Goal: Complete application form

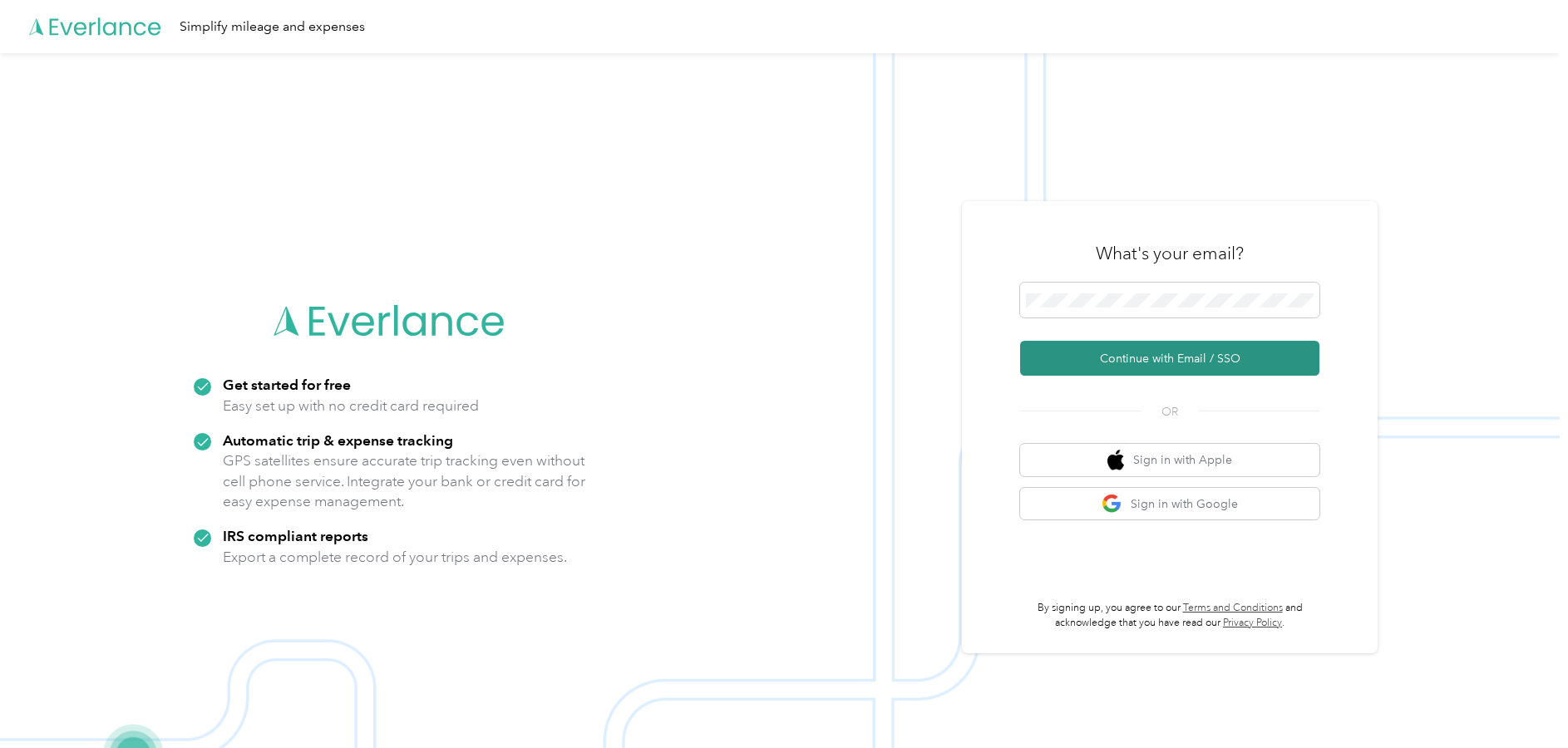
click at [1113, 349] on button "Continue with Email / SSO" at bounding box center [1169, 358] width 299 height 35
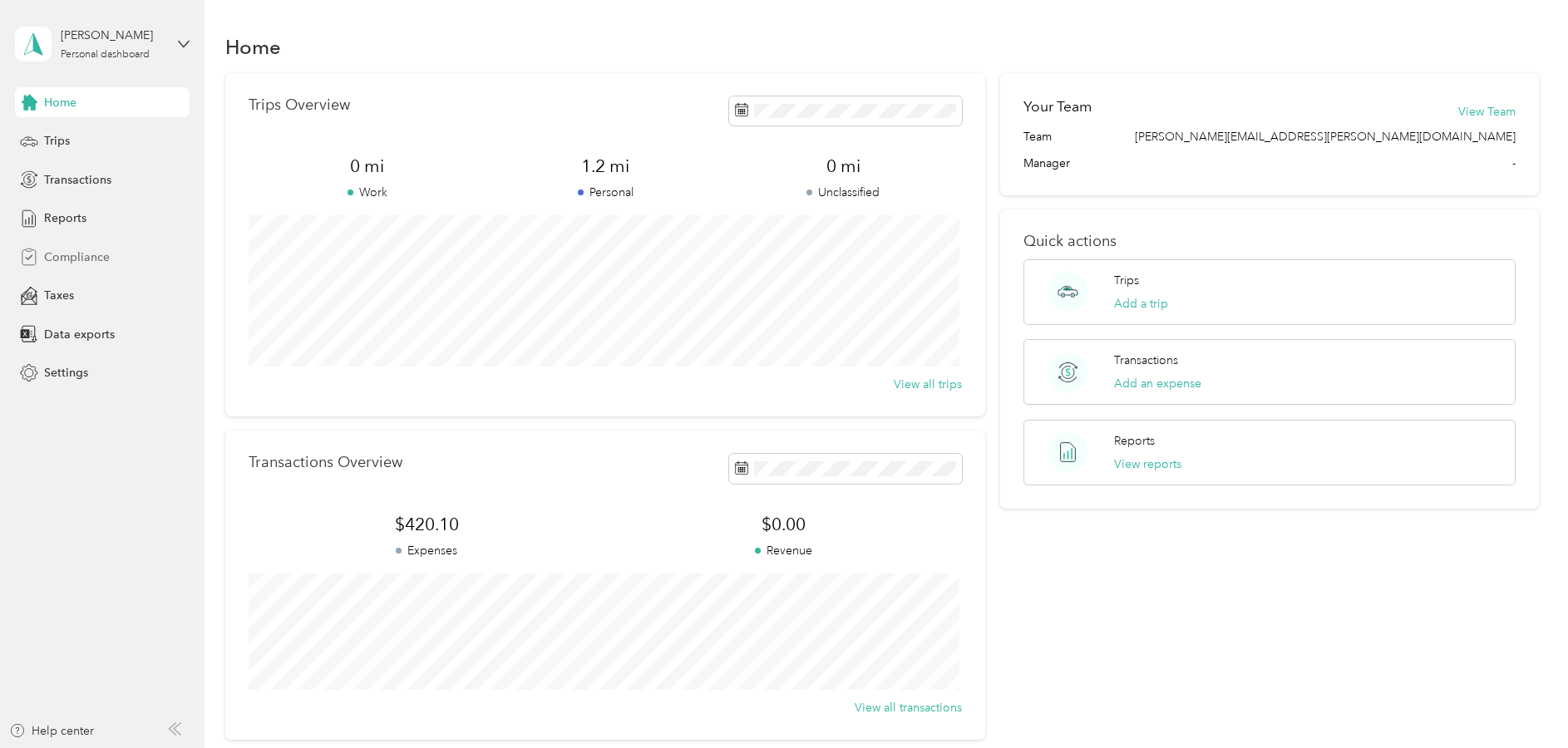
click at [85, 254] on span "Compliance" at bounding box center [77, 256] width 66 height 18
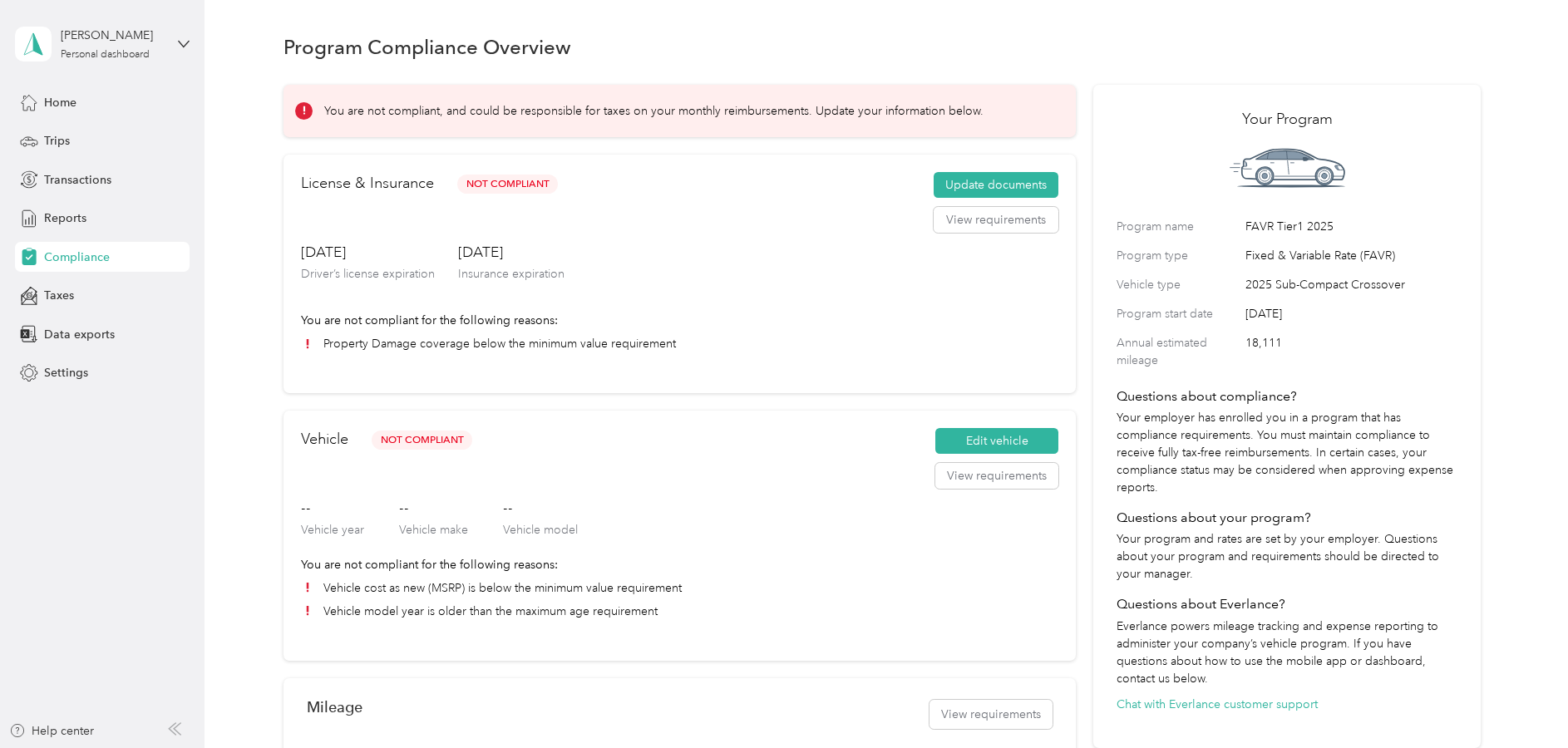
click at [503, 514] on h3 "--" at bounding box center [540, 508] width 75 height 20
click at [1002, 441] on button "Edit vehicle" at bounding box center [996, 441] width 123 height 27
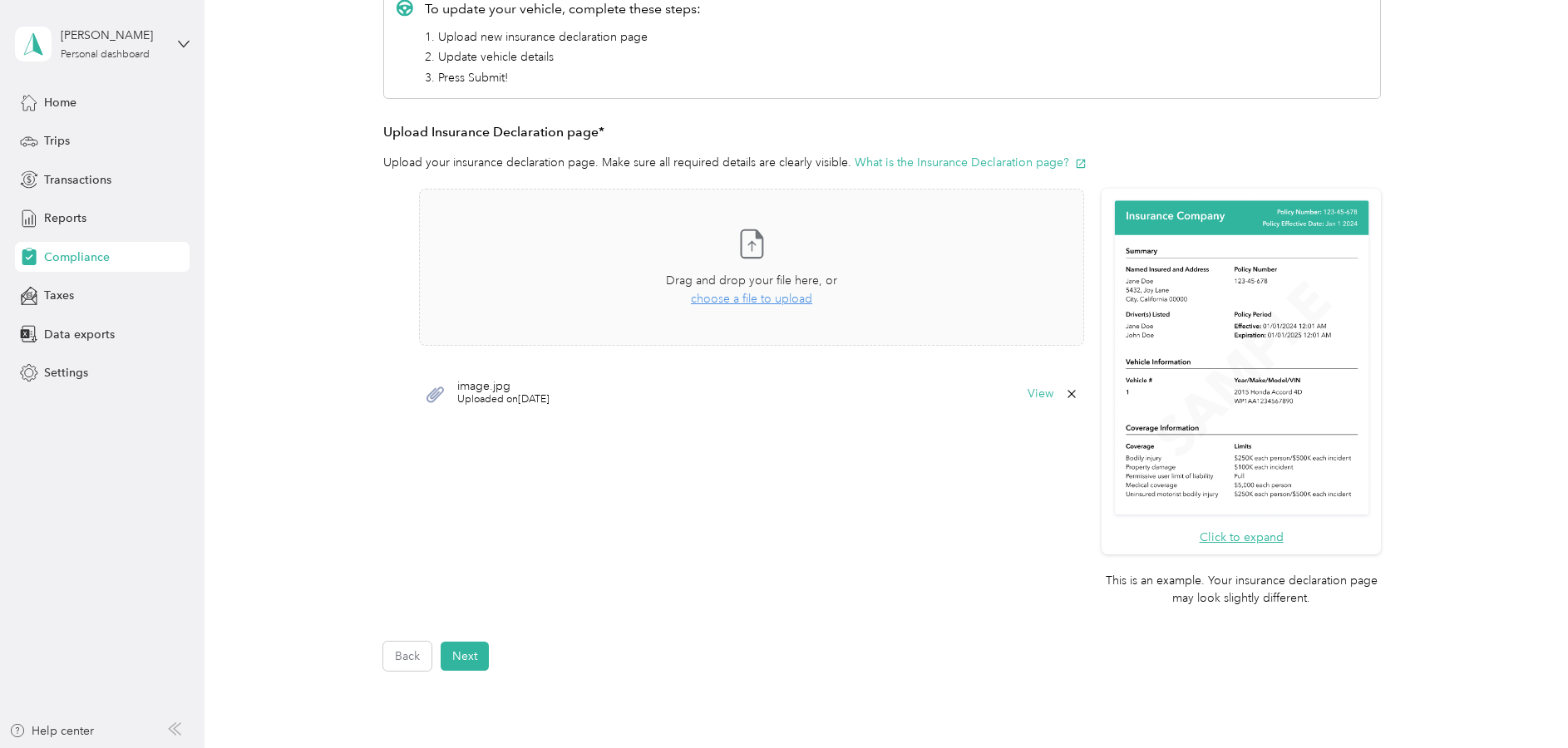
scroll to position [265, 0]
click at [460, 657] on button "Next" at bounding box center [465, 657] width 48 height 29
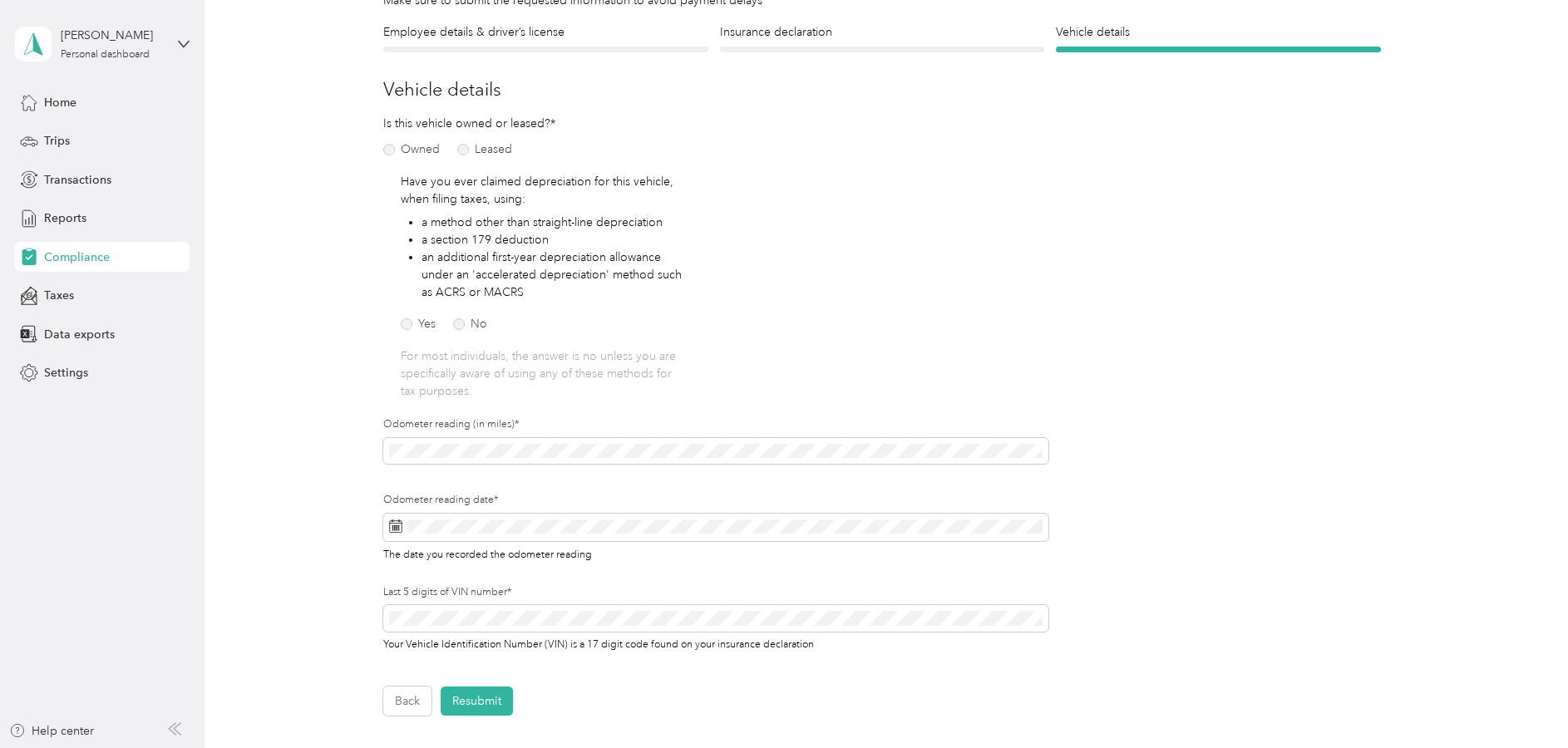
scroll to position [162, 0]
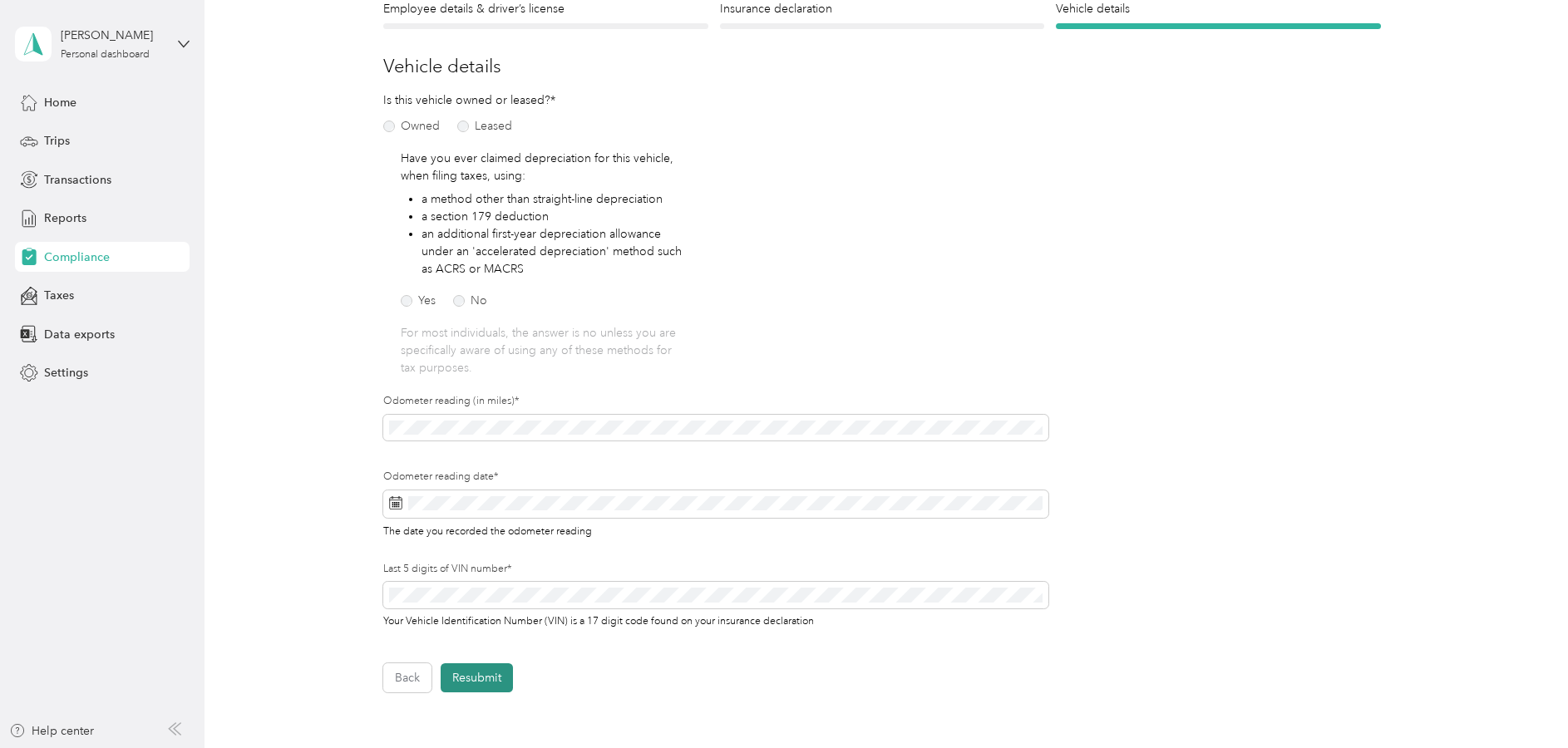
click at [492, 673] on button "Resubmit" at bounding box center [477, 678] width 72 height 29
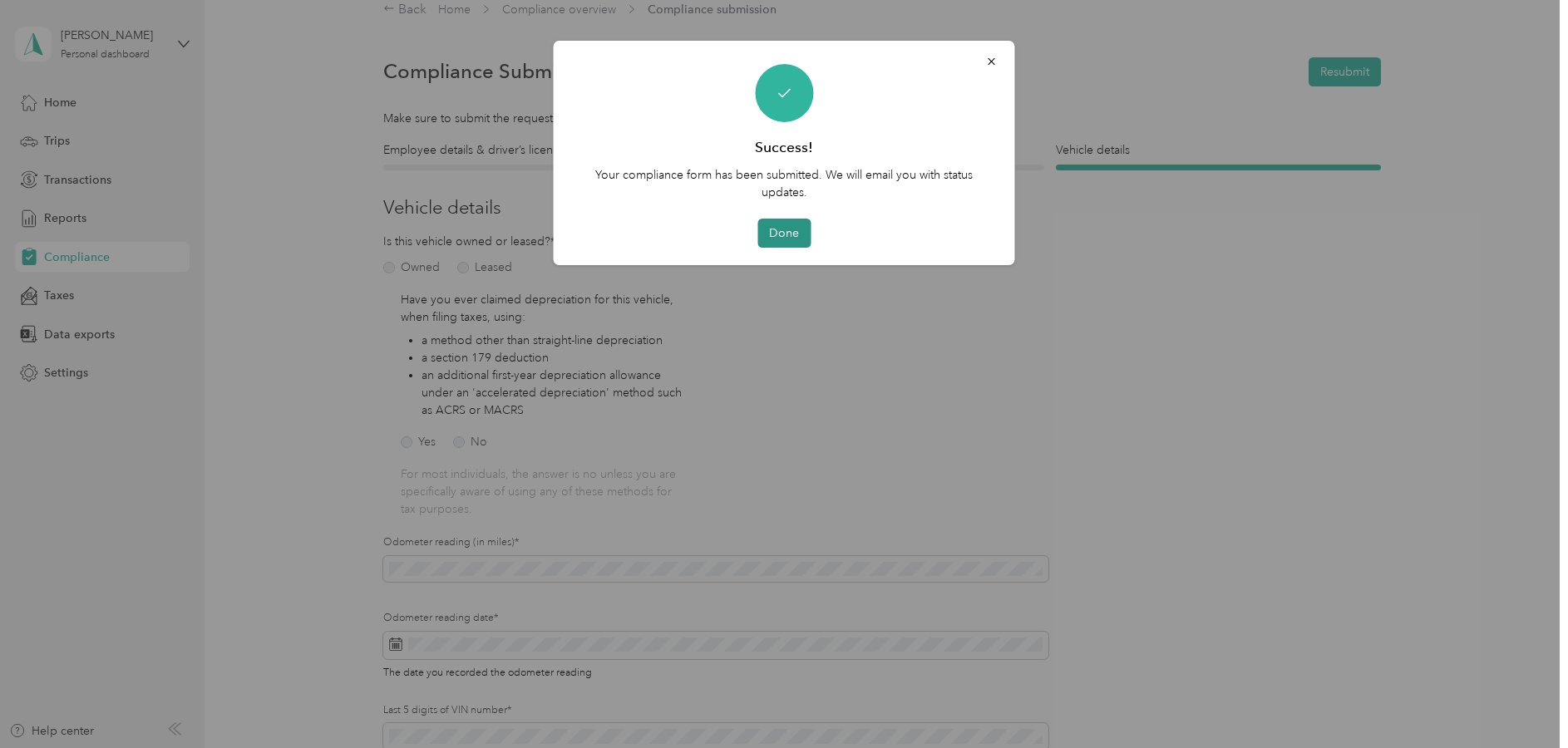
click at [790, 232] on button "Done" at bounding box center [783, 232] width 53 height 29
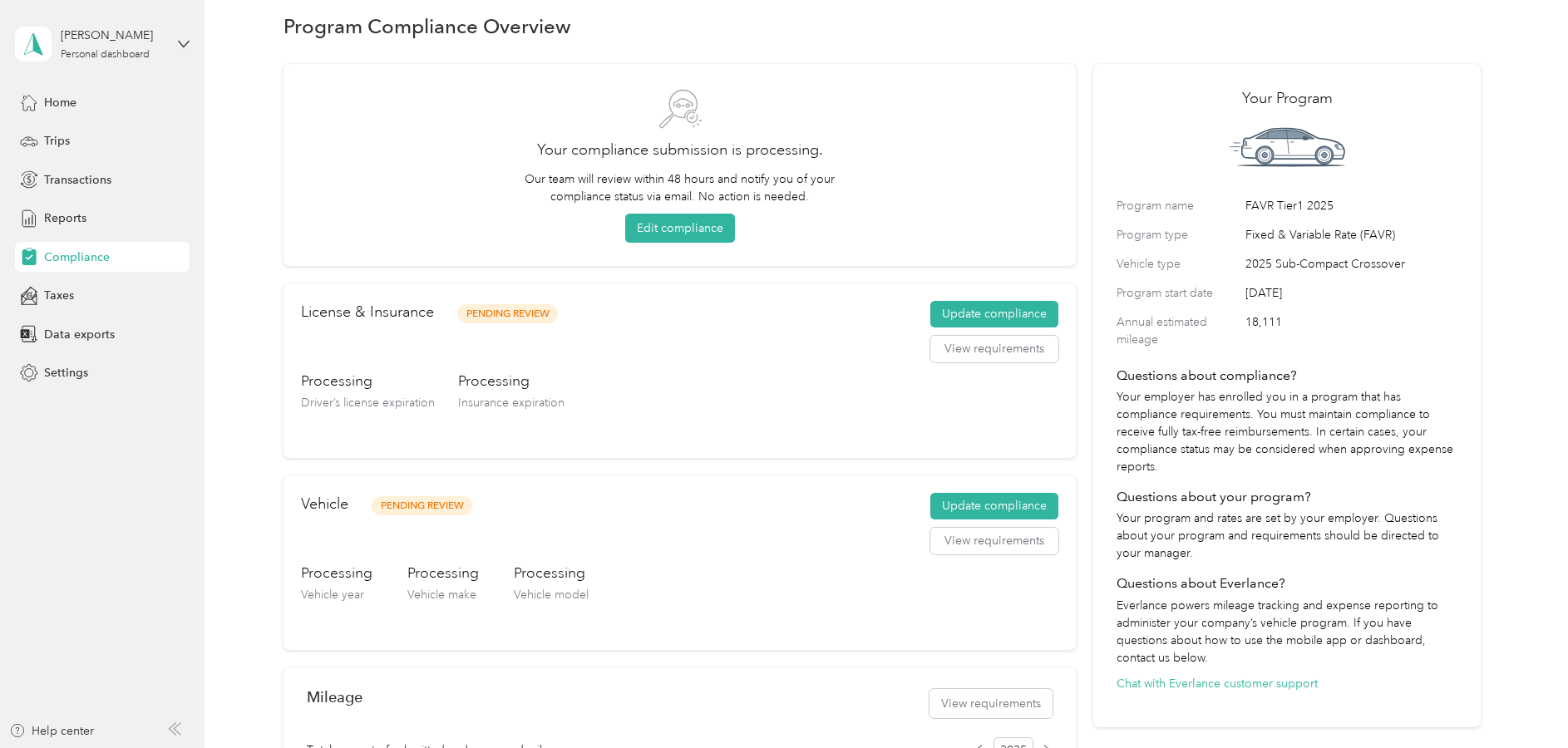
click at [529, 598] on span "Vehicle model" at bounding box center [551, 594] width 75 height 14
click at [444, 595] on span "Vehicle make" at bounding box center [442, 594] width 69 height 14
click at [344, 599] on span "Vehicle year" at bounding box center [332, 594] width 63 height 14
click at [67, 106] on span "Home" at bounding box center [60, 102] width 32 height 18
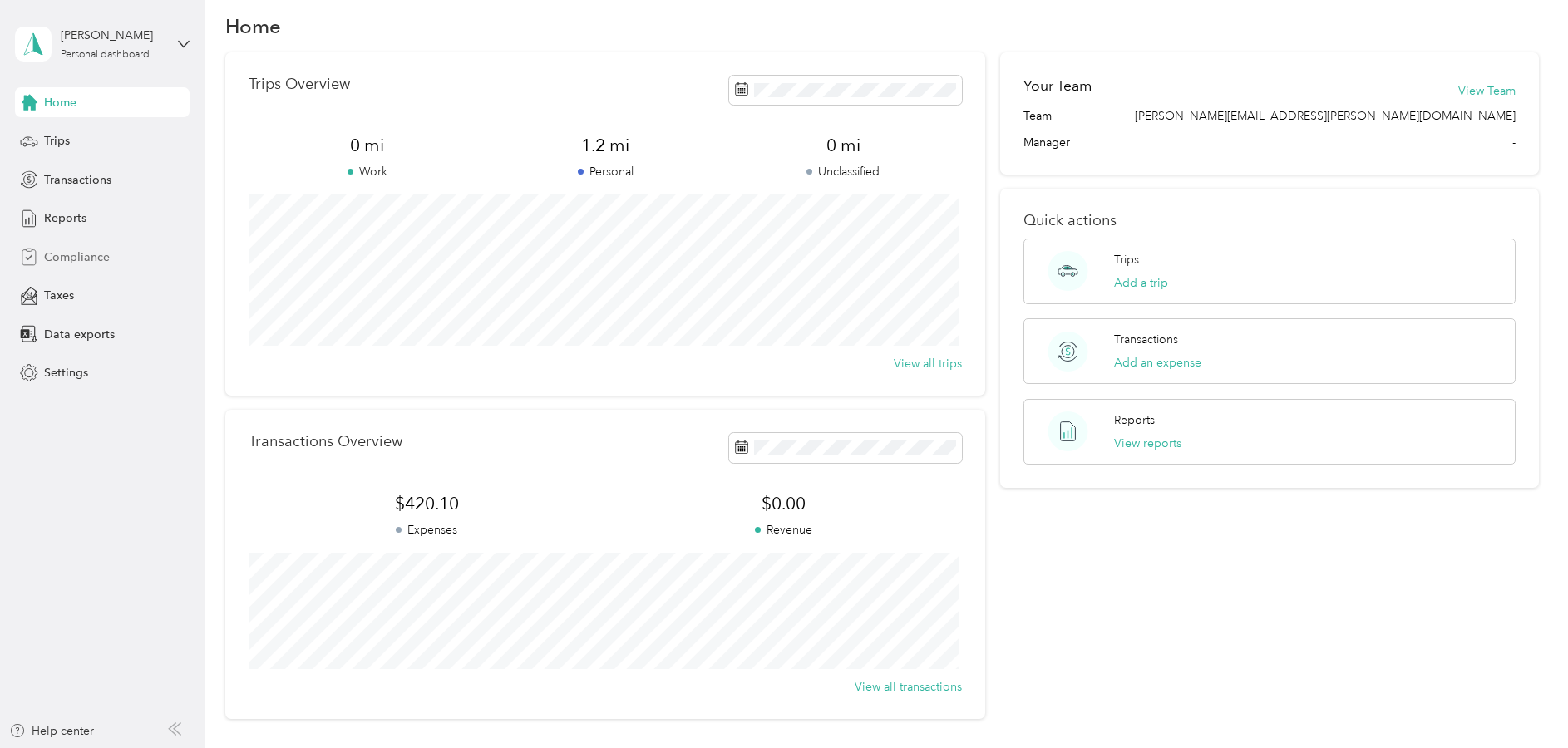
click at [72, 253] on span "Compliance" at bounding box center [77, 256] width 66 height 18
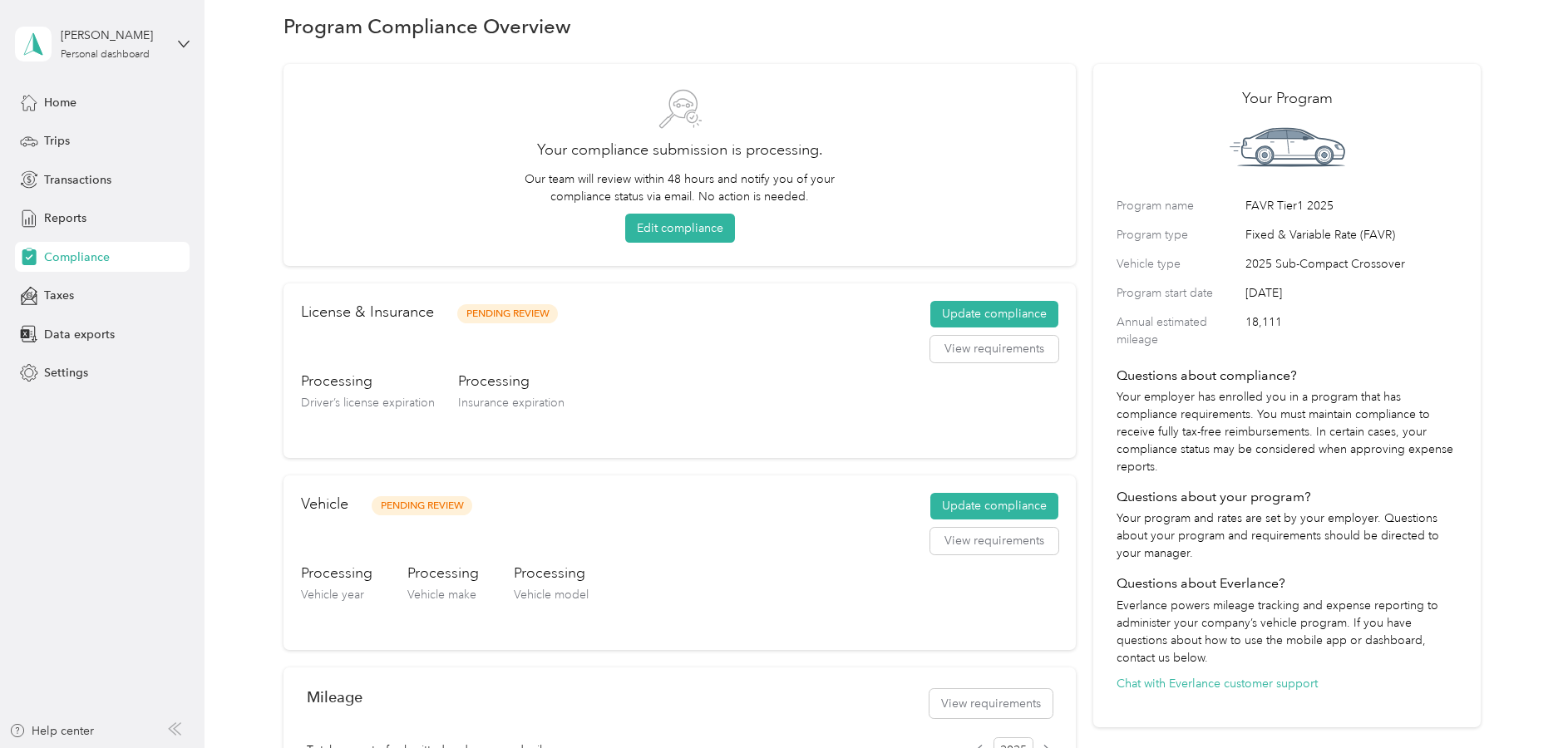
click at [331, 594] on span "Vehicle year" at bounding box center [332, 594] width 63 height 14
